Goal: Information Seeking & Learning: Learn about a topic

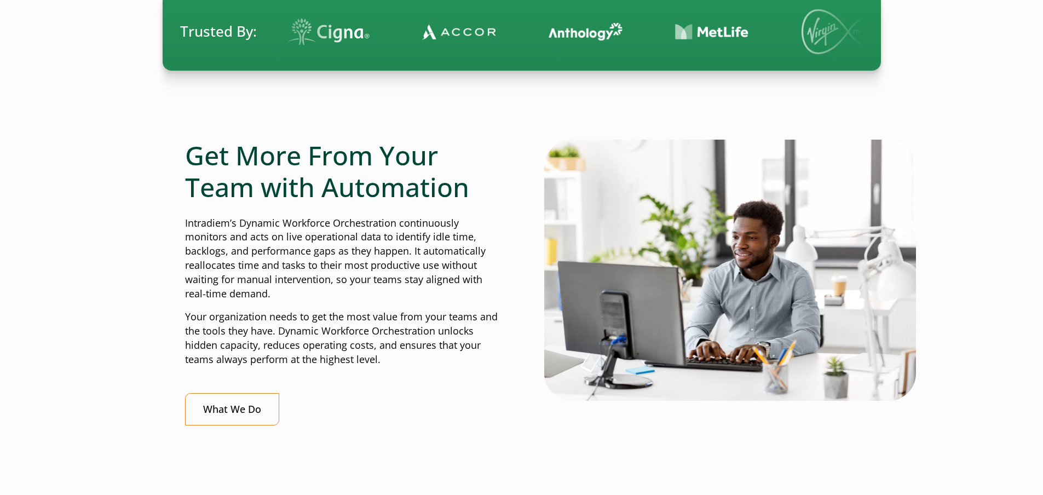
scroll to position [383, 0]
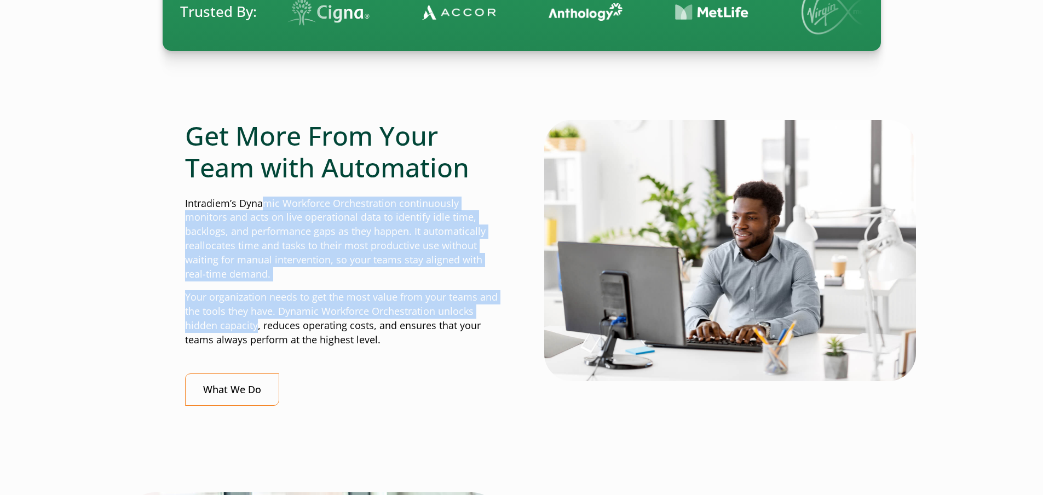
drag, startPoint x: 263, startPoint y: 209, endPoint x: 257, endPoint y: 323, distance: 114.6
click at [257, 323] on div "Get More From Your Team with Automation Intradiem’s Dynamic Workforce Orchestra…" at bounding box center [342, 262] width 314 height 285
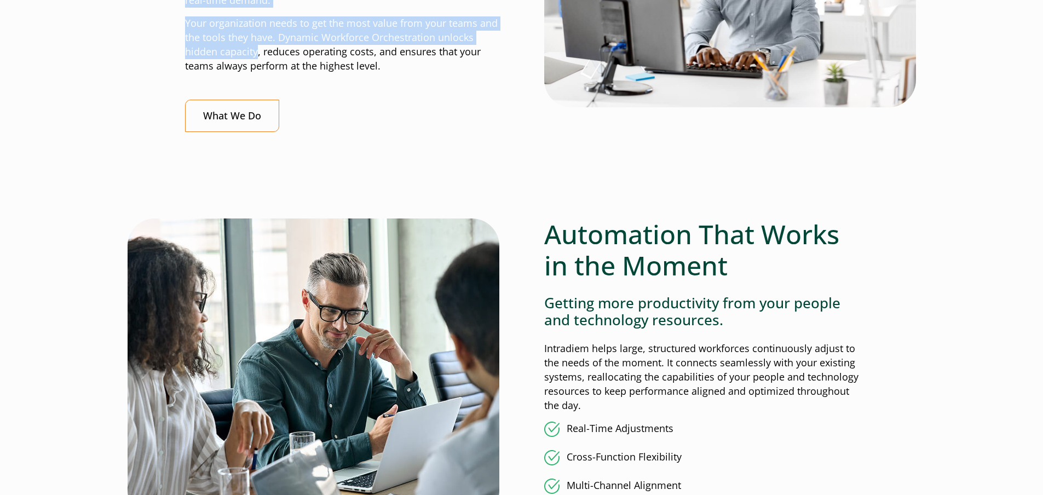
scroll to position [602, 0]
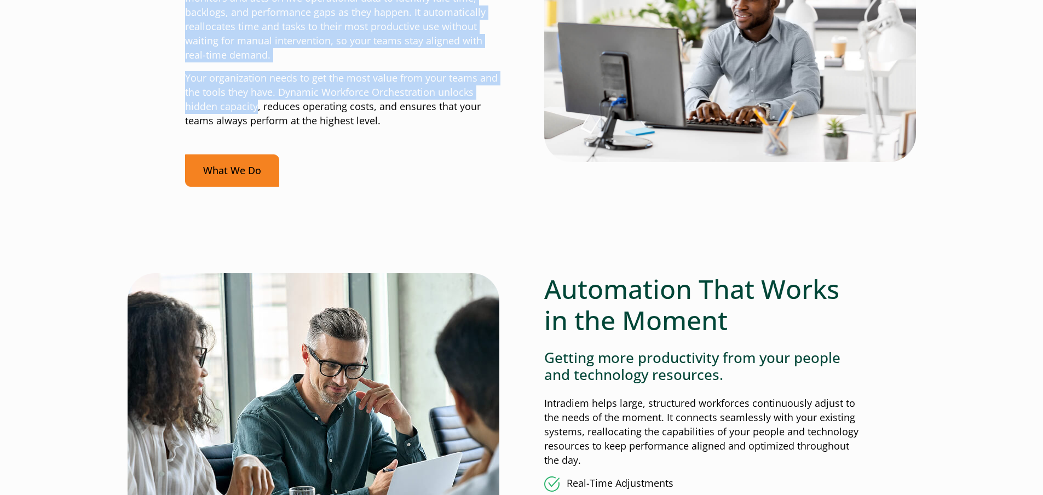
click at [226, 177] on link "What We Do" at bounding box center [232, 170] width 94 height 32
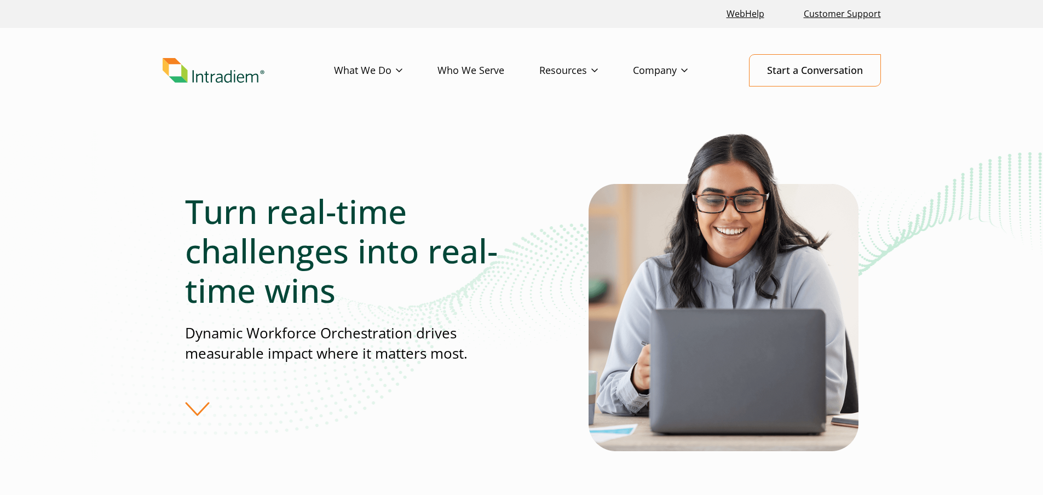
click at [231, 78] on img "Link to homepage of Intradiem" at bounding box center [214, 70] width 102 height 25
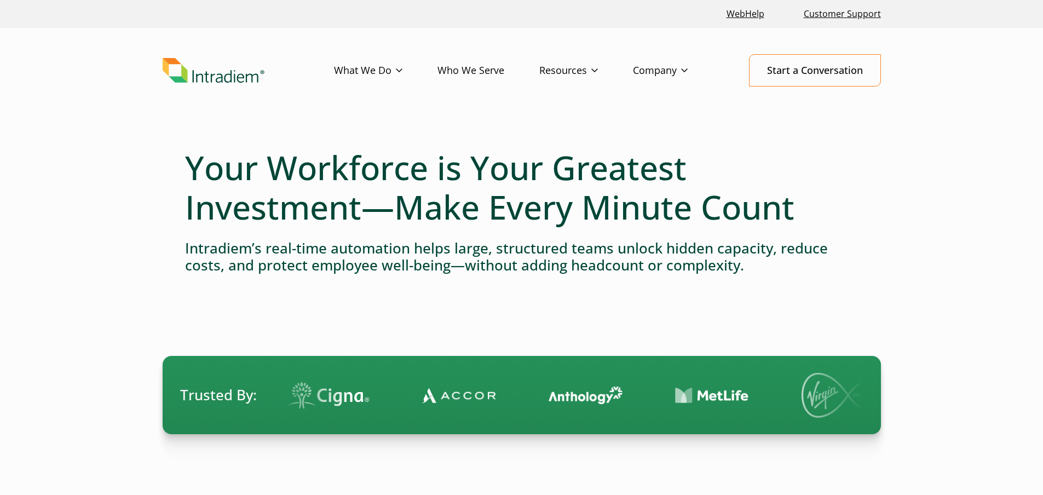
click at [491, 70] on link "Who We Serve" at bounding box center [489, 71] width 102 height 32
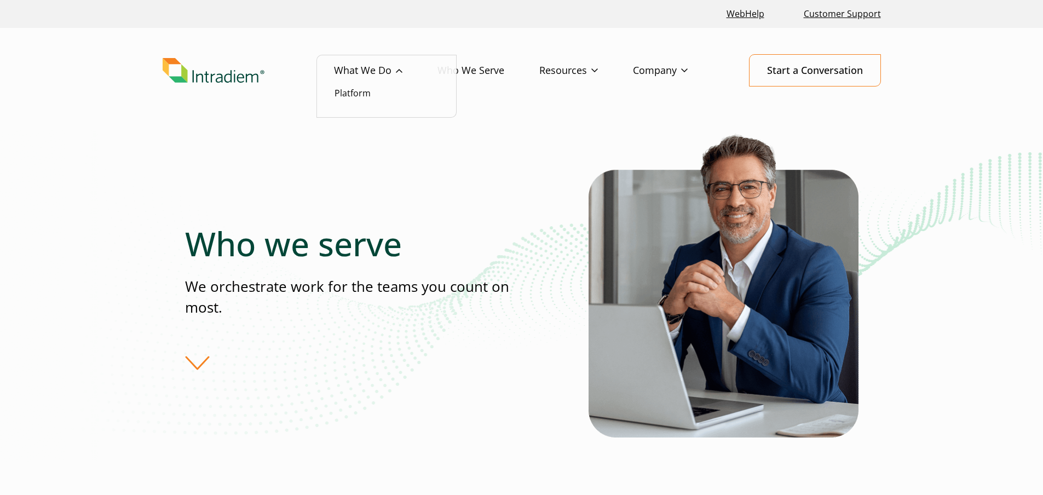
click at [375, 96] on li "Platform" at bounding box center [387, 93] width 104 height 14
click at [369, 96] on link "Platform" at bounding box center [353, 93] width 36 height 12
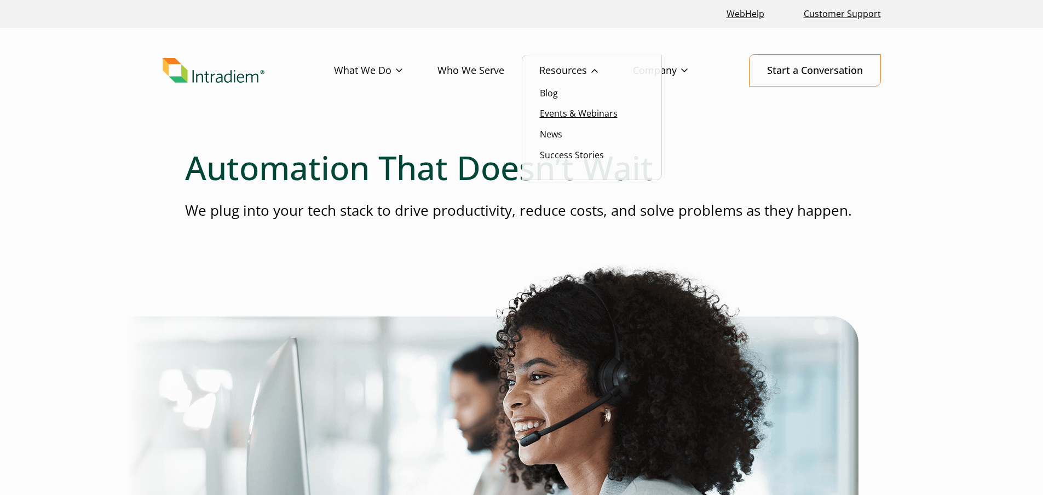
click at [587, 111] on link "Events & Webinars" at bounding box center [579, 113] width 78 height 12
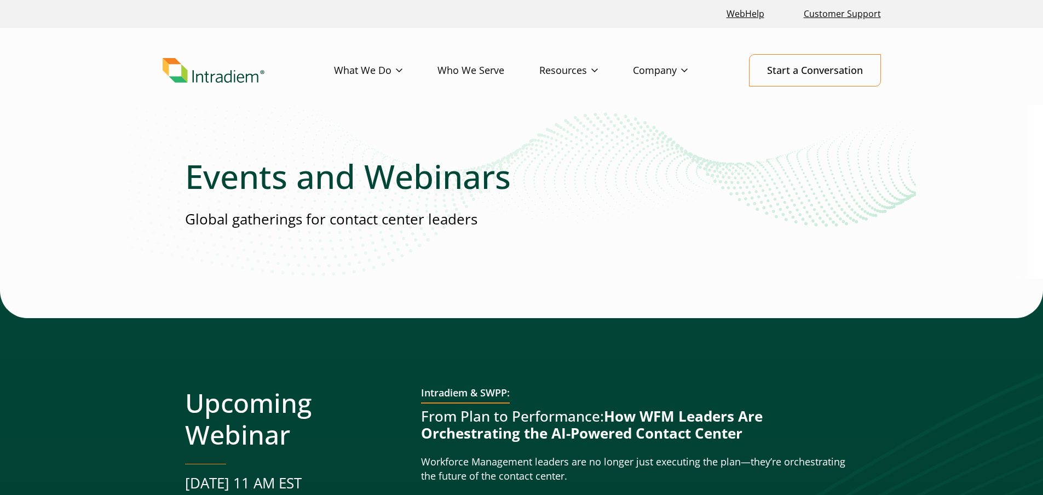
click at [440, 168] on h1 "Events and Webinars" at bounding box center [522, 176] width 674 height 39
click at [353, 215] on p "Global gatherings for contact center leaders" at bounding box center [522, 219] width 674 height 20
click at [350, 220] on p "Global gatherings for contact center leaders" at bounding box center [522, 219] width 674 height 20
click at [561, 97] on li "Blog" at bounding box center [592, 93] width 104 height 14
click at [542, 96] on link "Blog" at bounding box center [549, 93] width 18 height 12
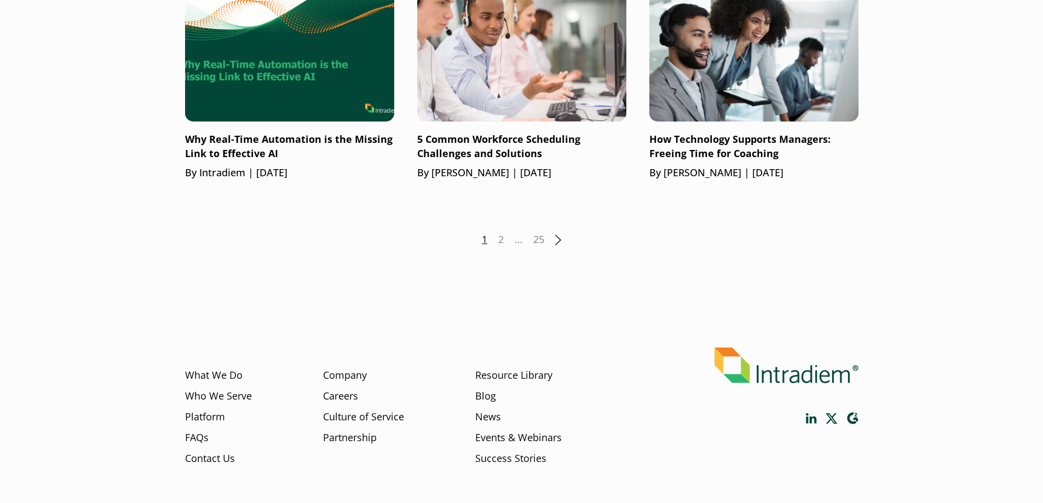
scroll to position [1533, 0]
